Goal: Transaction & Acquisition: Obtain resource

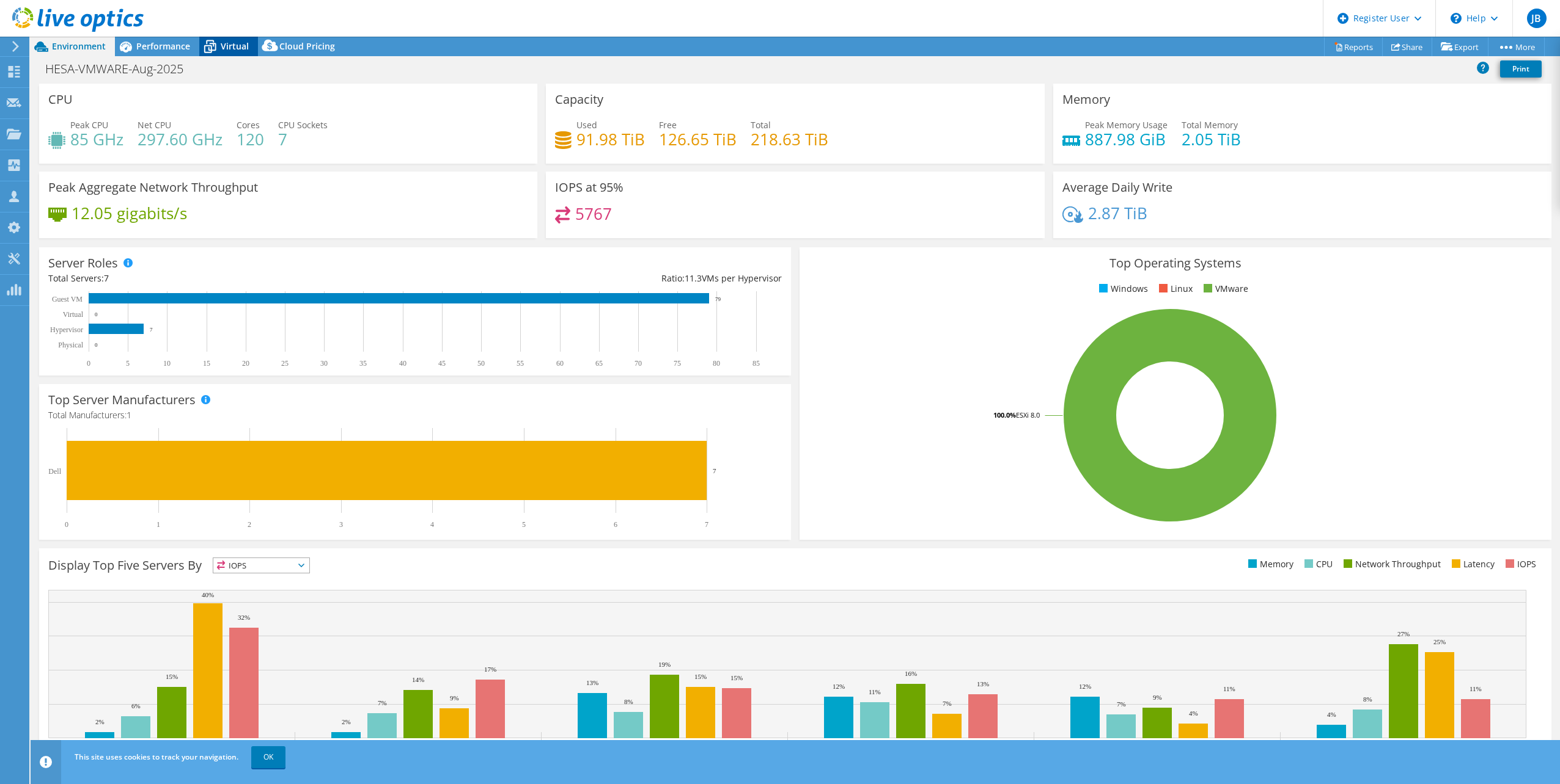
click at [213, 44] on icon at bounding box center [210, 48] width 13 height 10
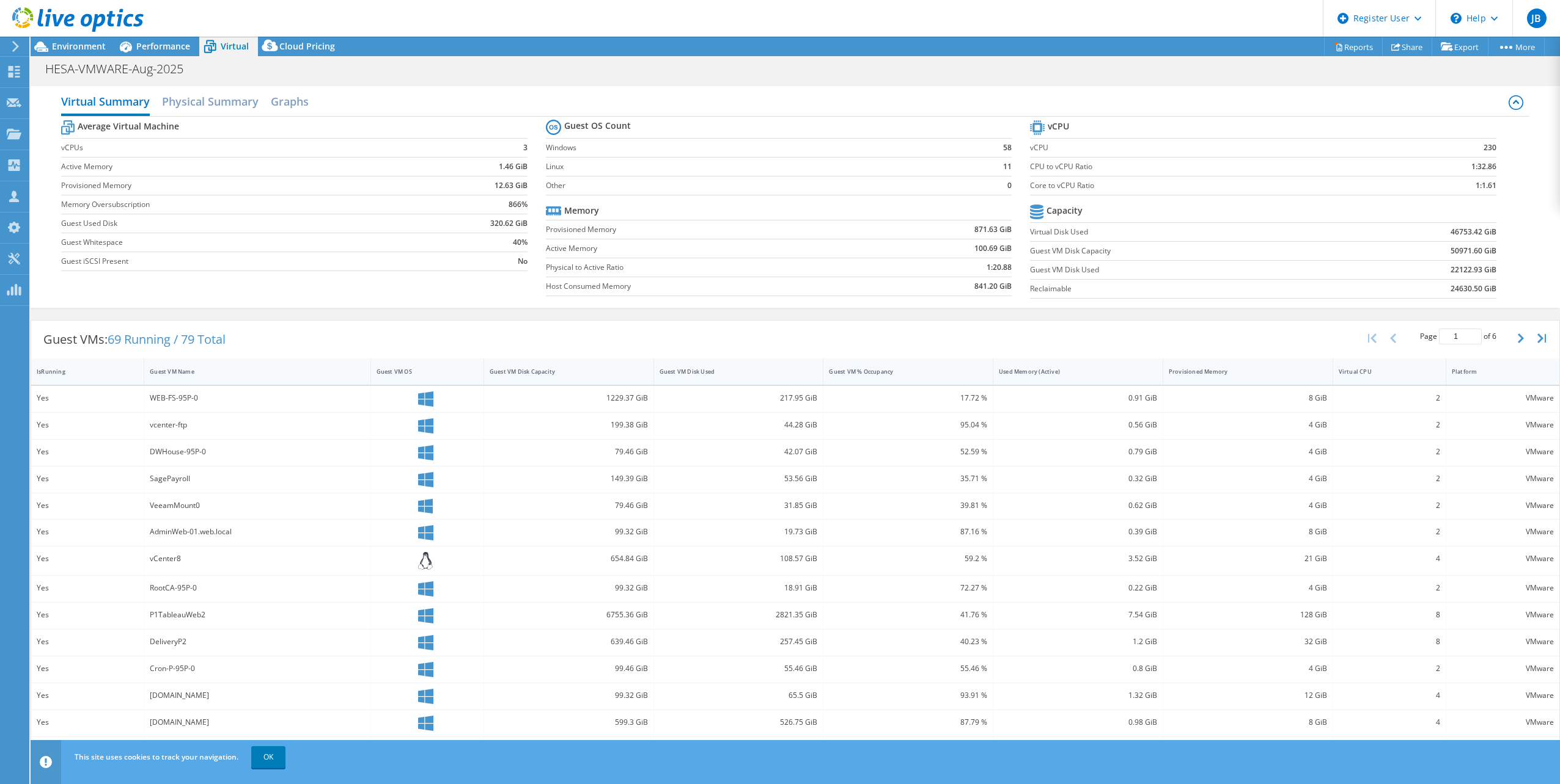
click at [89, 35] on div at bounding box center [72, 21] width 144 height 41
click at [92, 44] on span "Environment" at bounding box center [79, 46] width 54 height 12
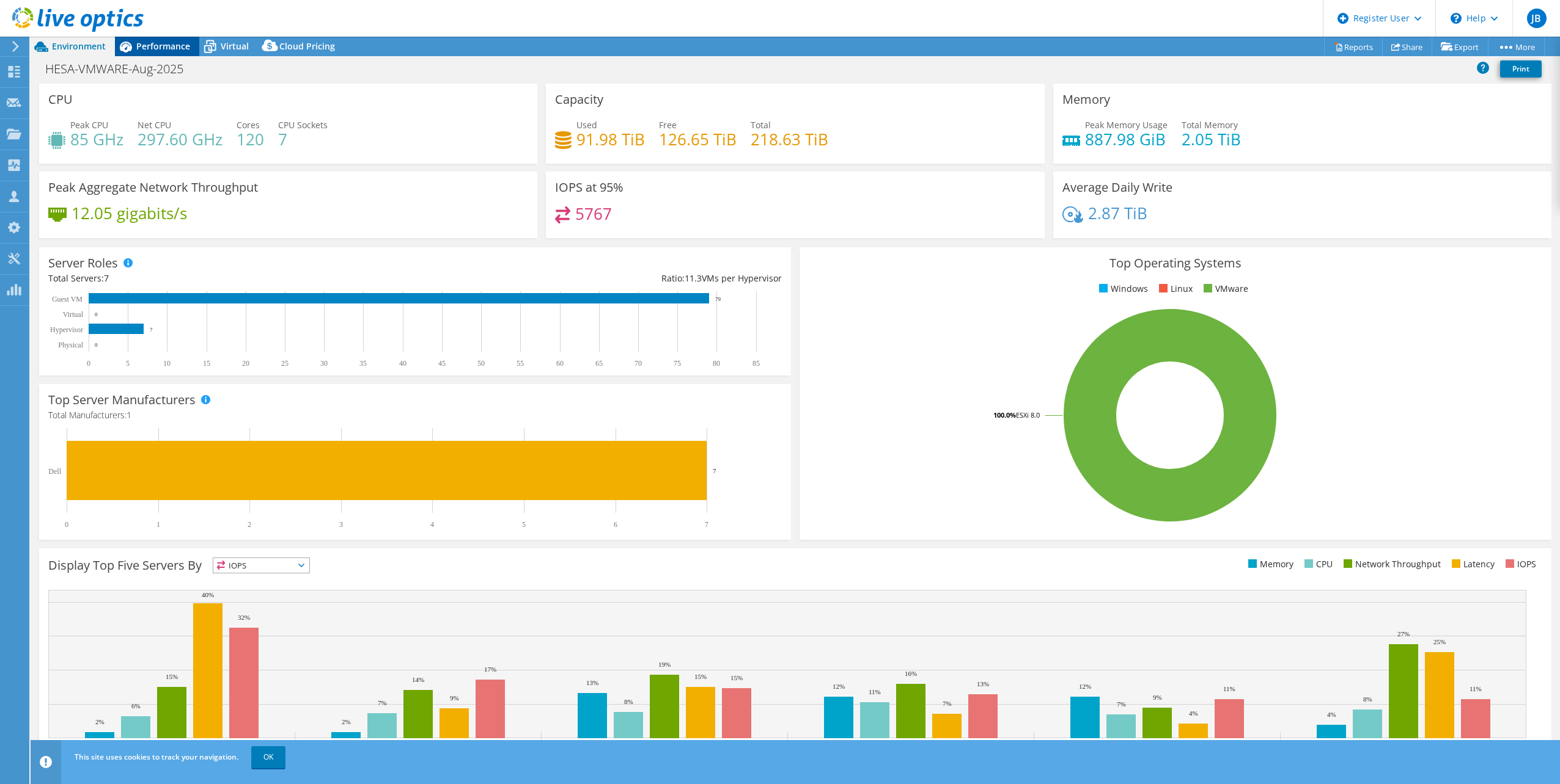
click at [164, 49] on span "Performance" at bounding box center [163, 46] width 54 height 12
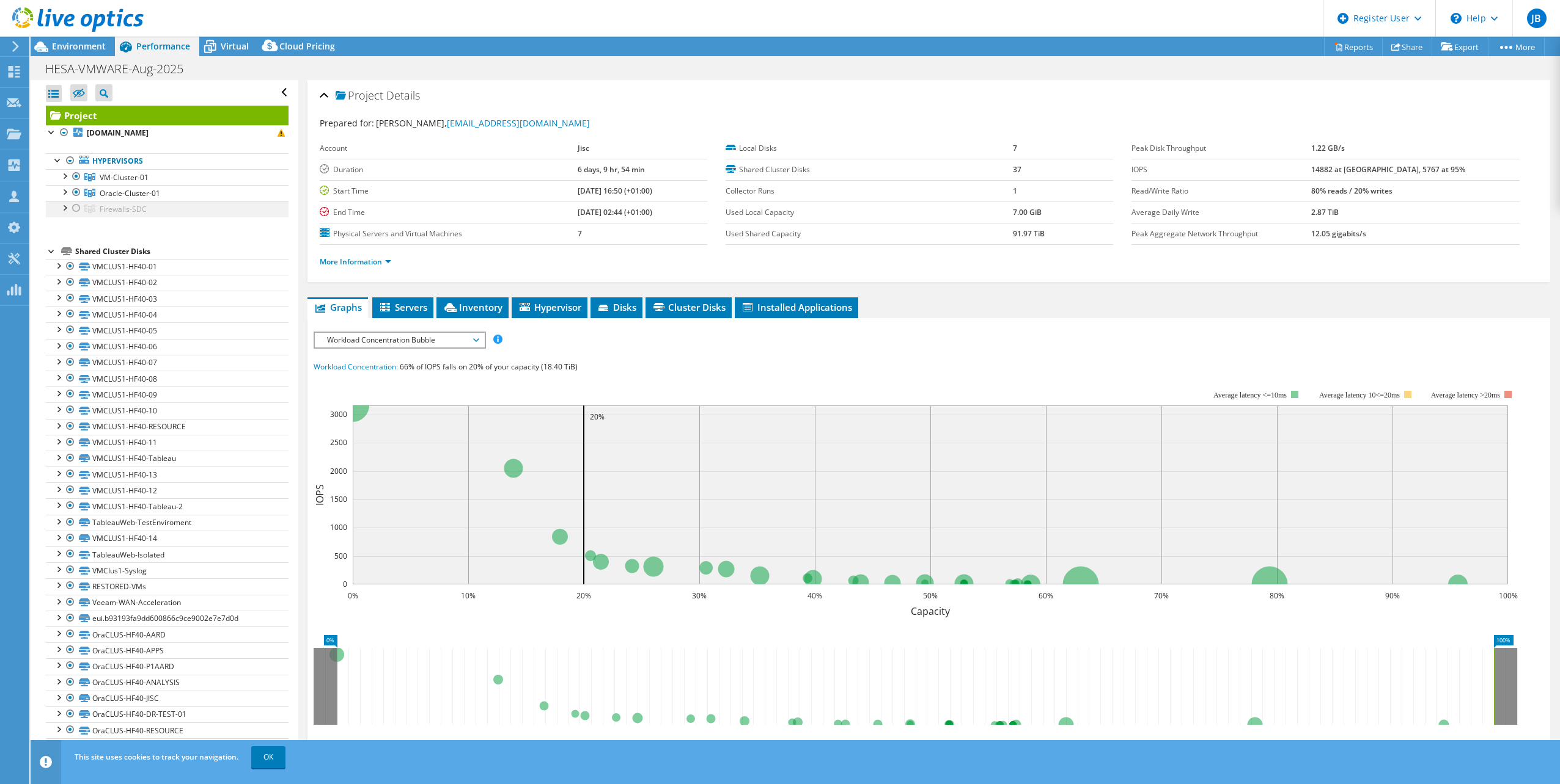
click at [68, 208] on div at bounding box center [65, 207] width 13 height 13
click at [433, 338] on span "Workload Concentration Bubble" at bounding box center [399, 340] width 157 height 14
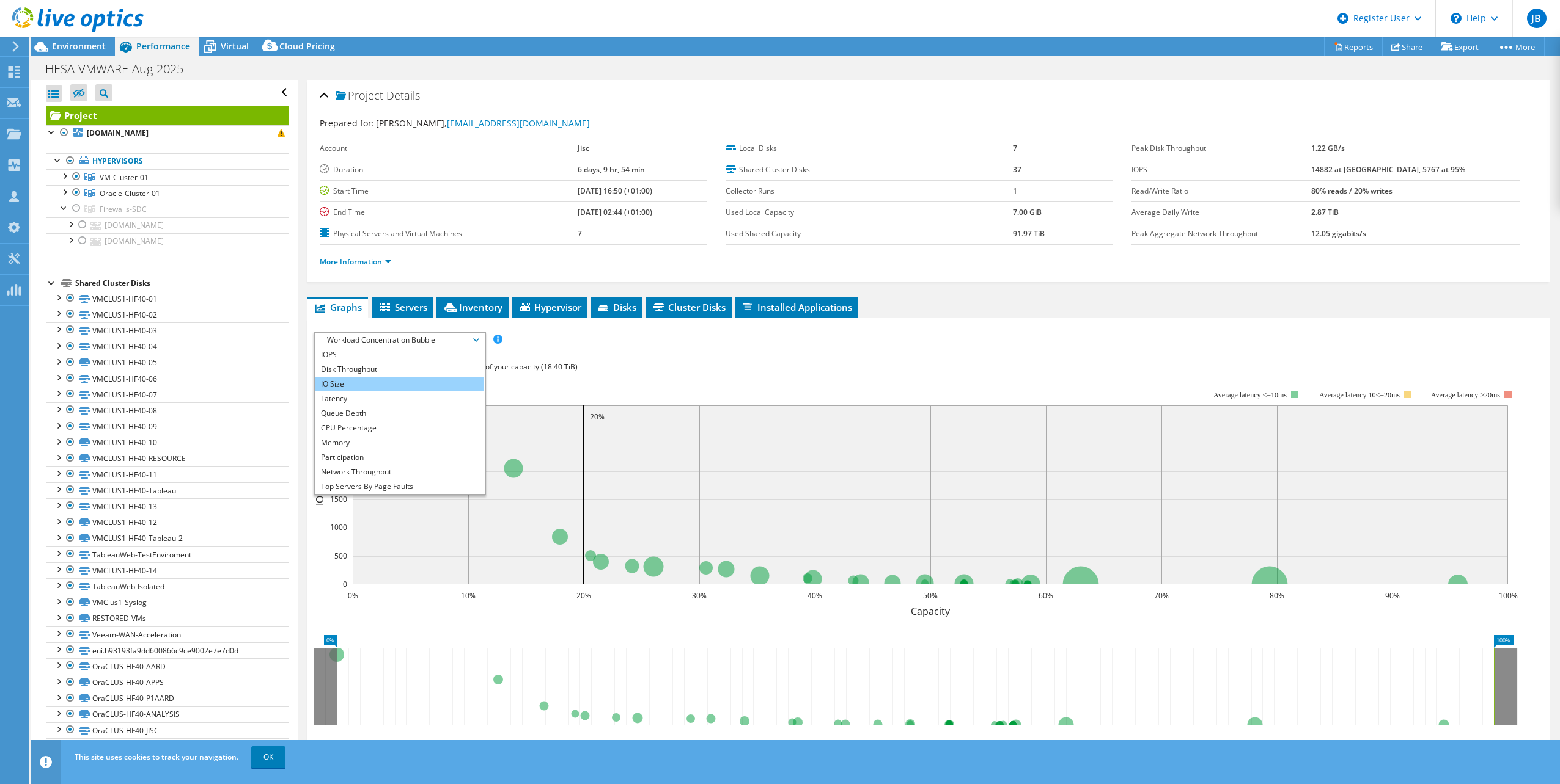
click at [403, 389] on li "IO Size" at bounding box center [399, 384] width 170 height 14
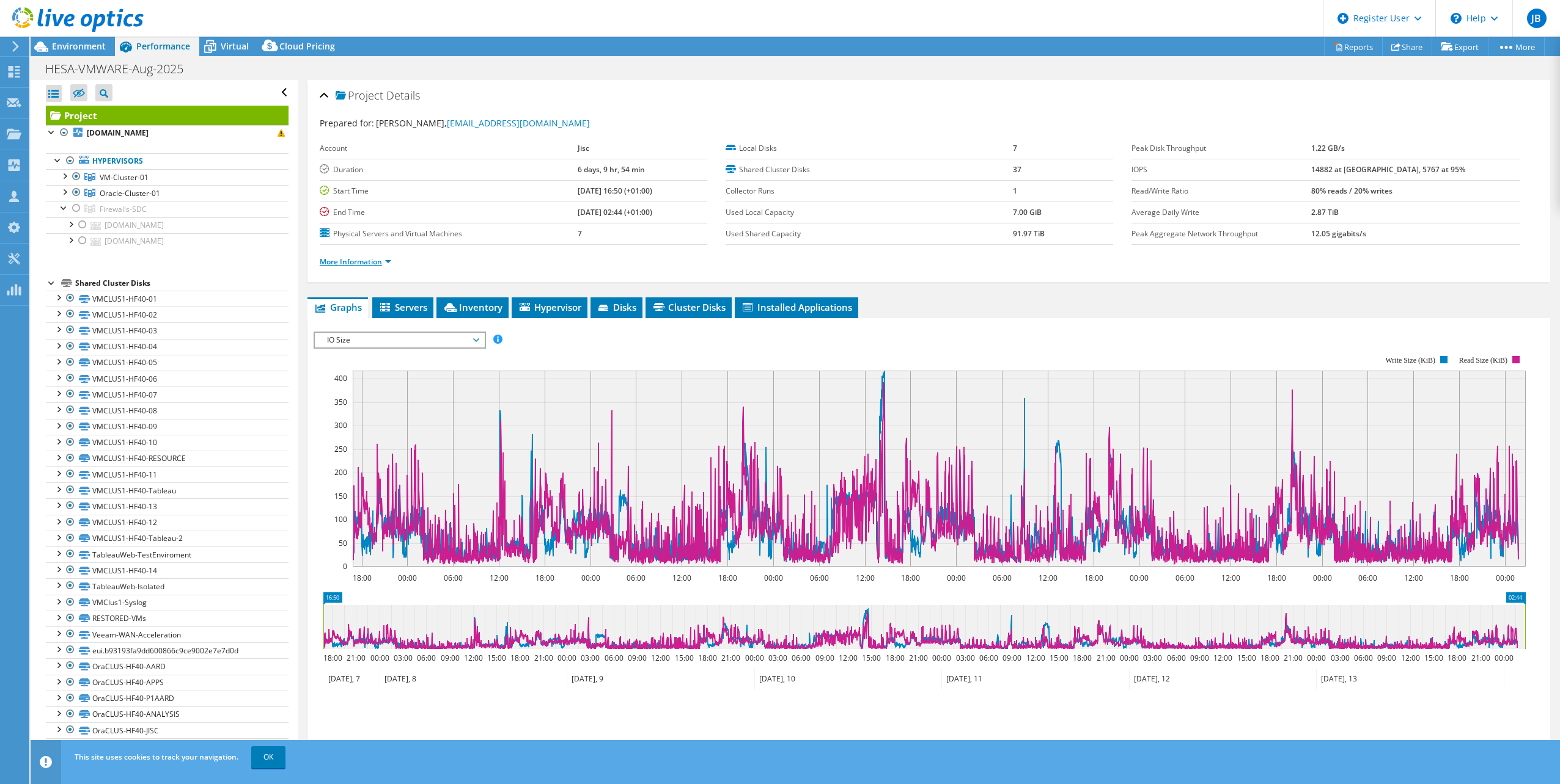
click at [372, 266] on link "More Information" at bounding box center [355, 262] width 72 height 11
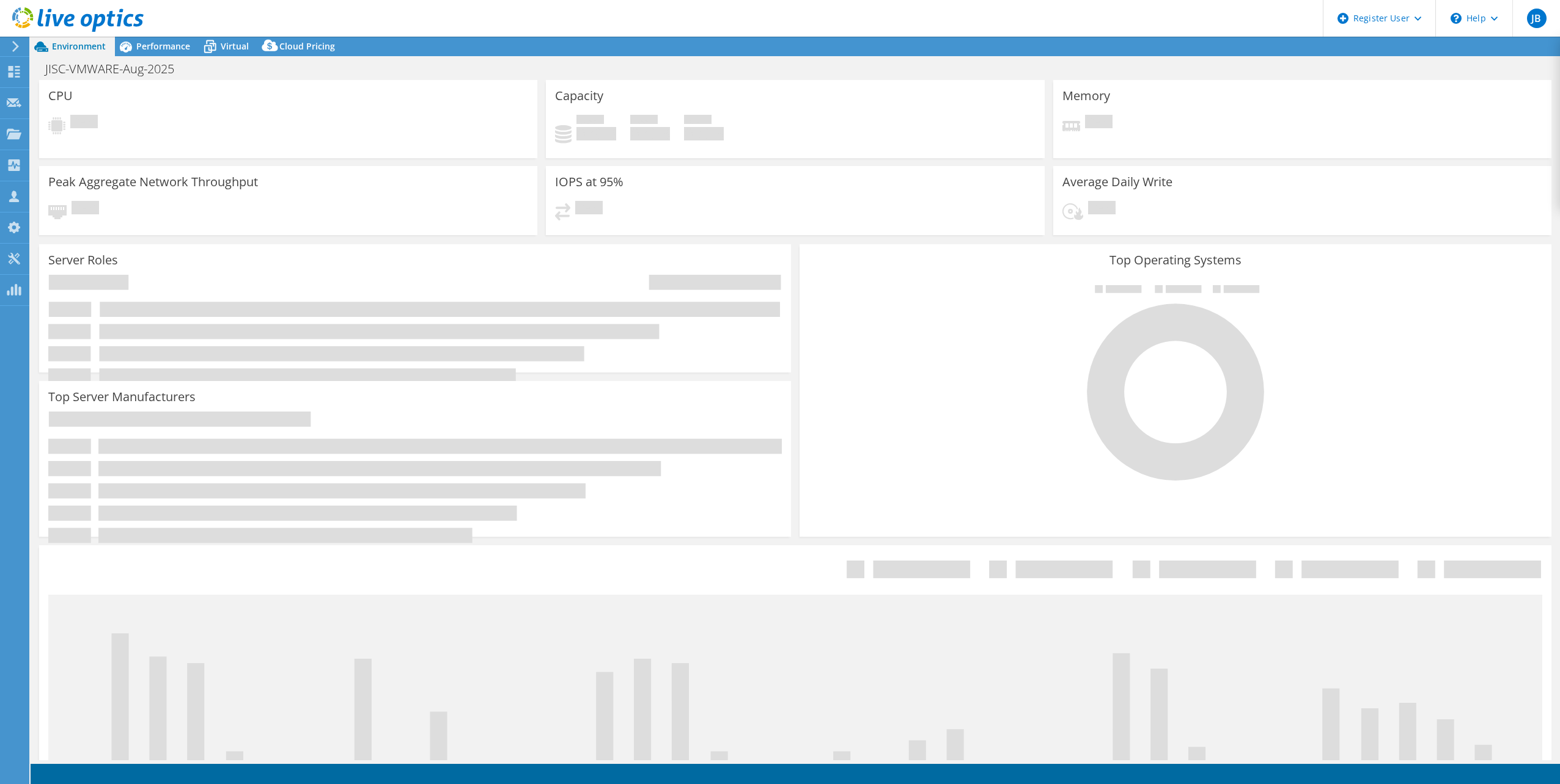
select select "USD"
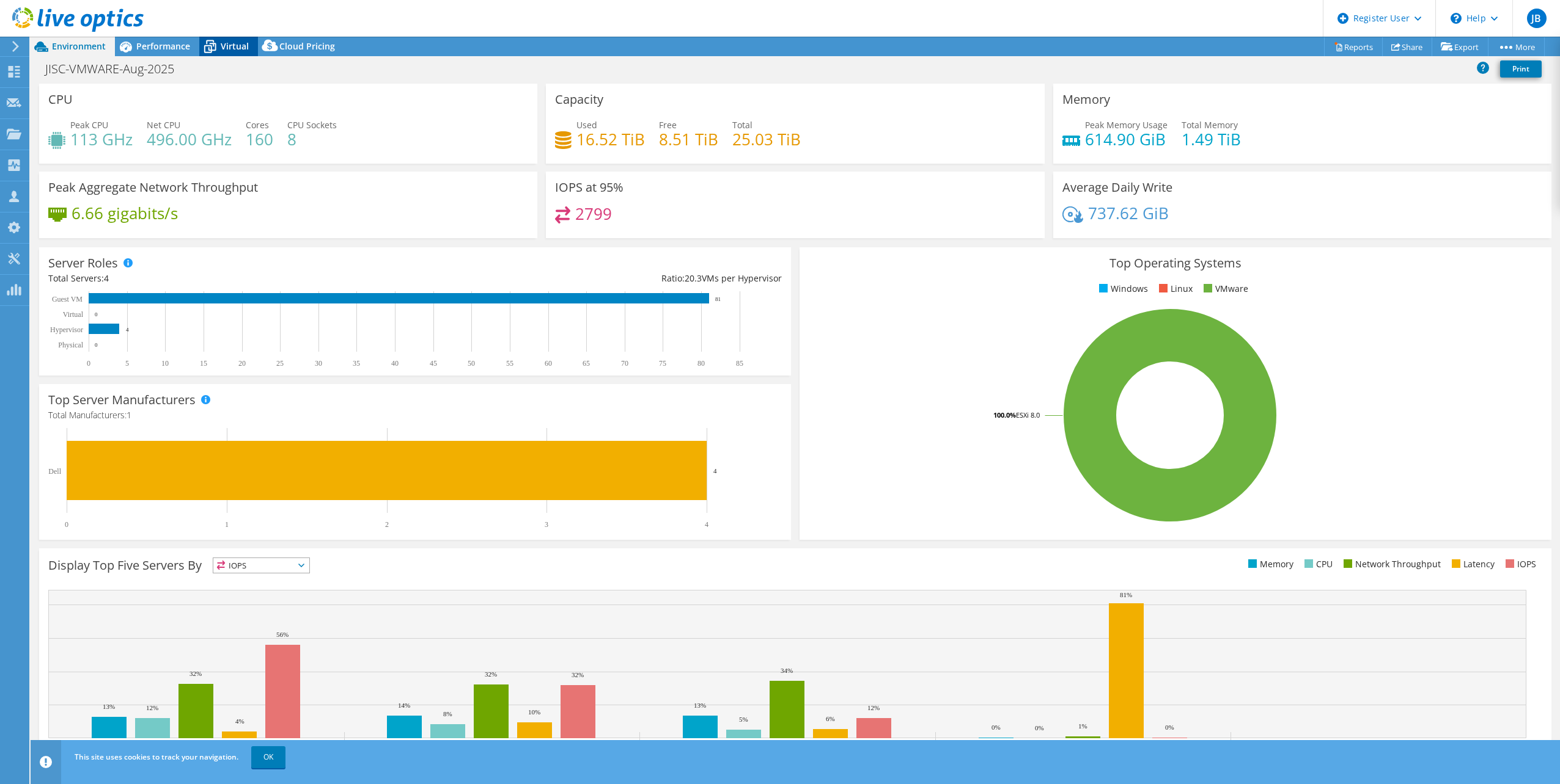
click at [218, 41] on icon at bounding box center [210, 47] width 22 height 22
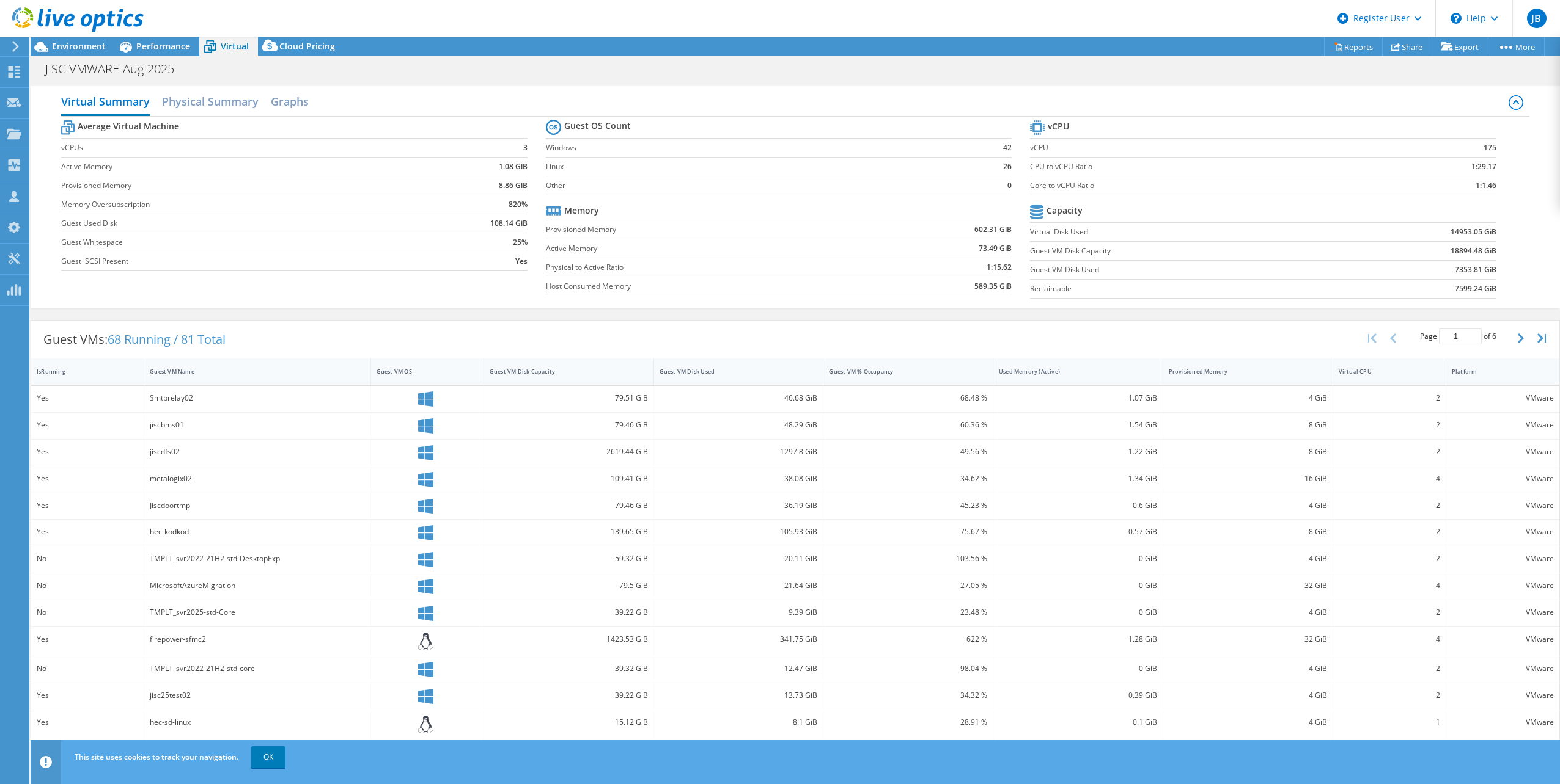
scroll to position [41, 0]
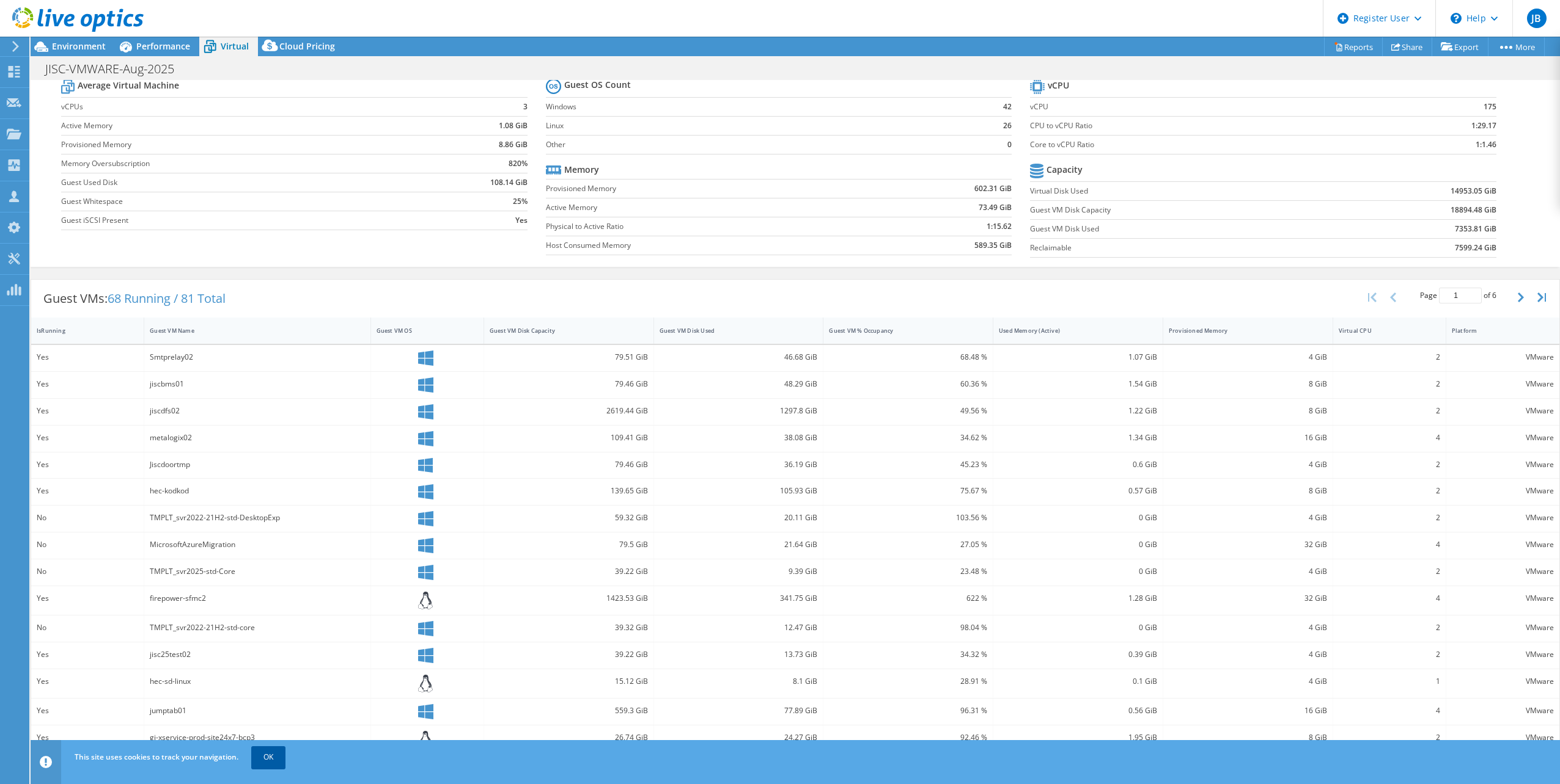
click at [265, 755] on link "OK" at bounding box center [268, 757] width 34 height 22
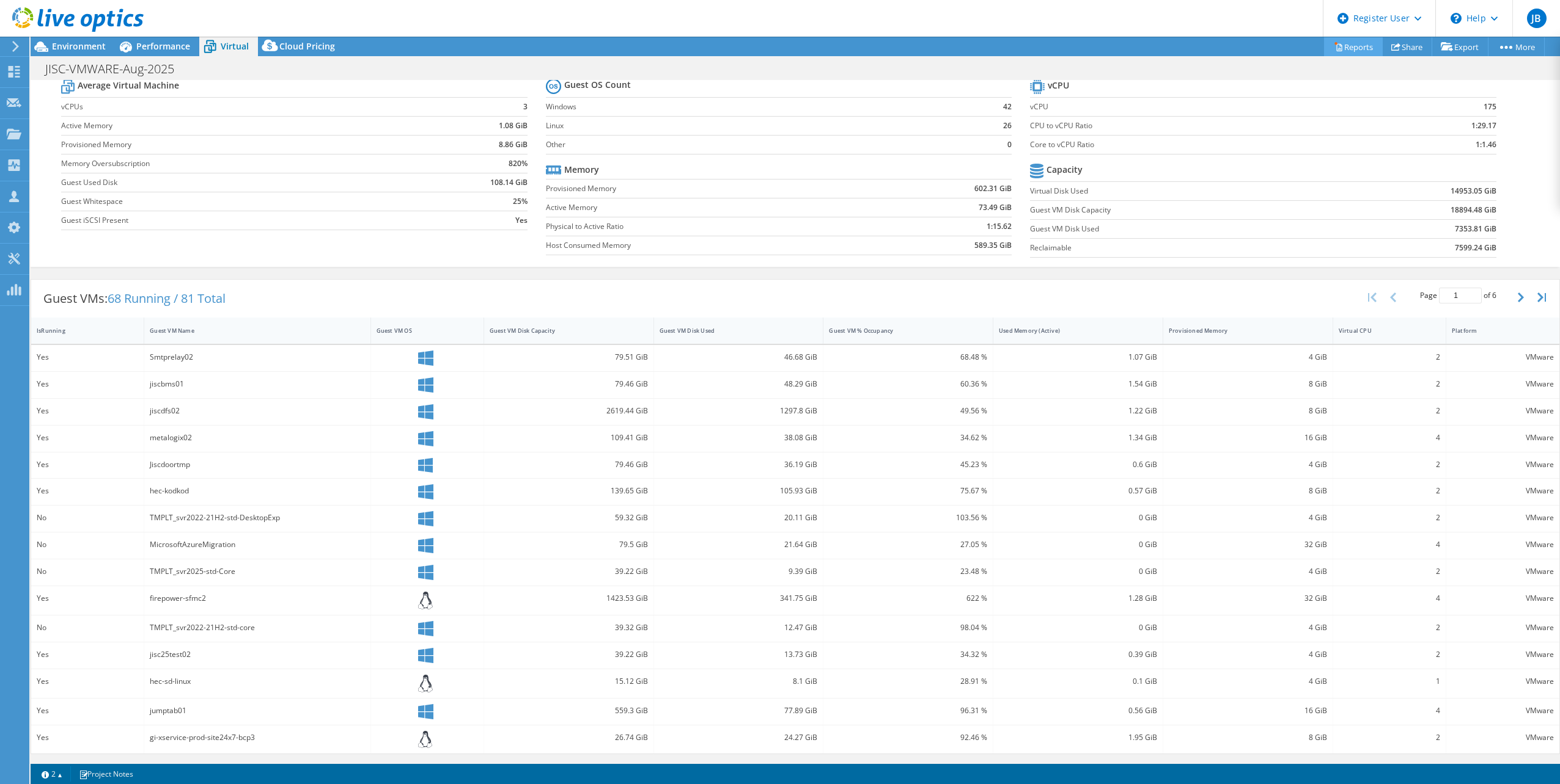
click at [1357, 45] on link "Reports" at bounding box center [1353, 47] width 58 height 19
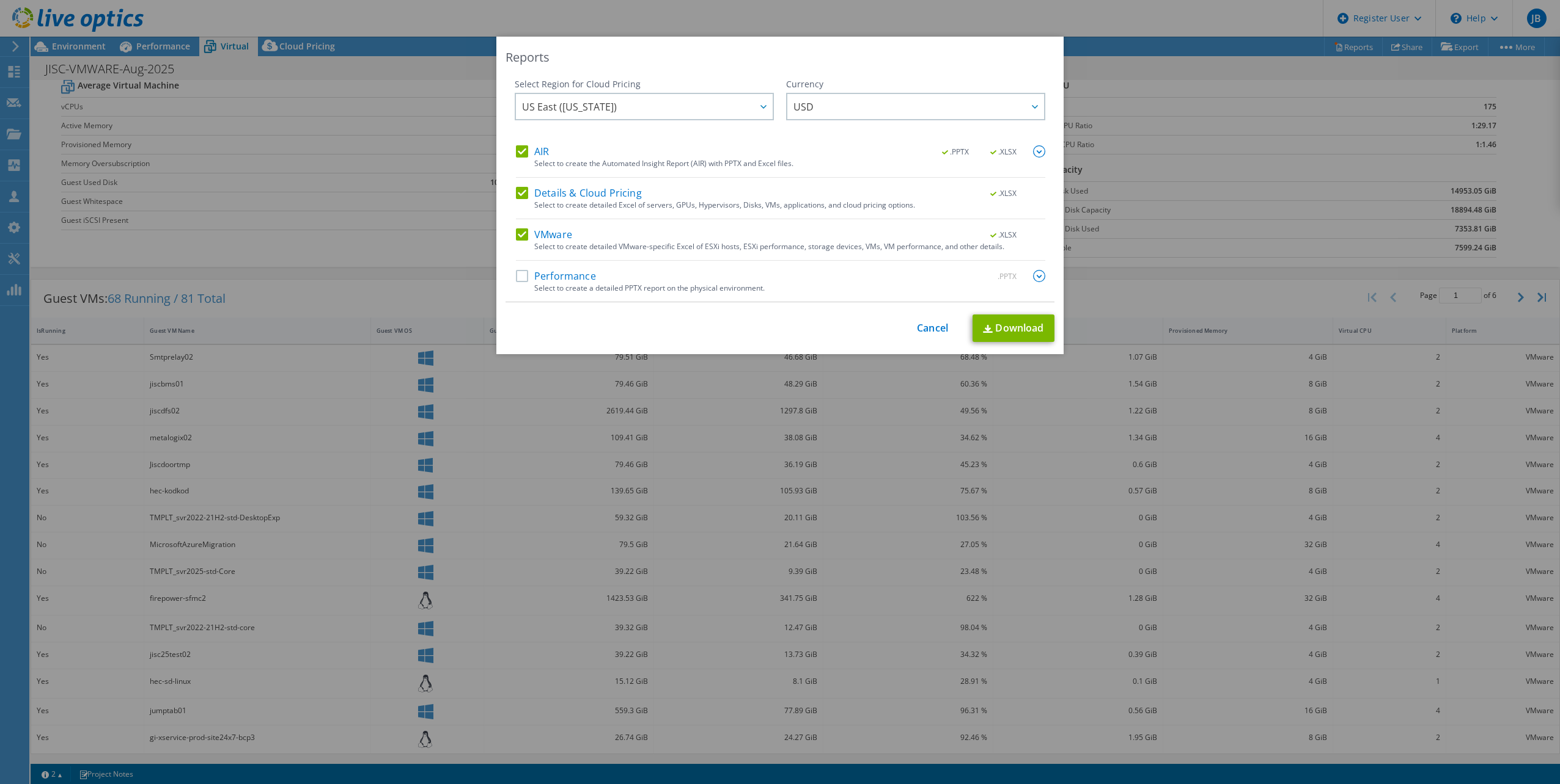
click at [520, 192] on label "Details & Cloud Pricing" at bounding box center [579, 193] width 126 height 13
click at [0, 0] on input "Details & Cloud Pricing" at bounding box center [0, 0] width 0 height 0
click at [1016, 320] on link "Download" at bounding box center [1012, 328] width 82 height 28
drag, startPoint x: 1092, startPoint y: 90, endPoint x: 1082, endPoint y: 52, distance: 39.3
click at [1092, 90] on div "Reports Select Region for Cloud Pricing Asia Pacific (Hong Kong) Asia Pacific (…" at bounding box center [780, 392] width 1560 height 711
